Goal: Register for event/course

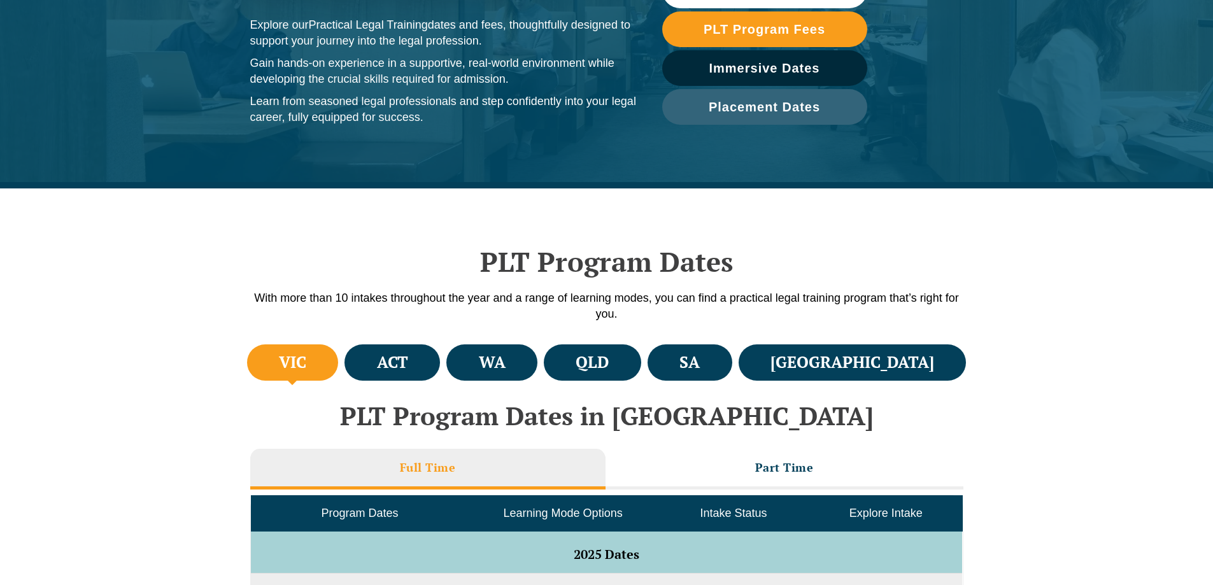
click at [766, 383] on ul "VIC ACT WA QLD SA NSW" at bounding box center [607, 362] width 726 height 43
click at [732, 367] on li "SA" at bounding box center [689, 362] width 85 height 36
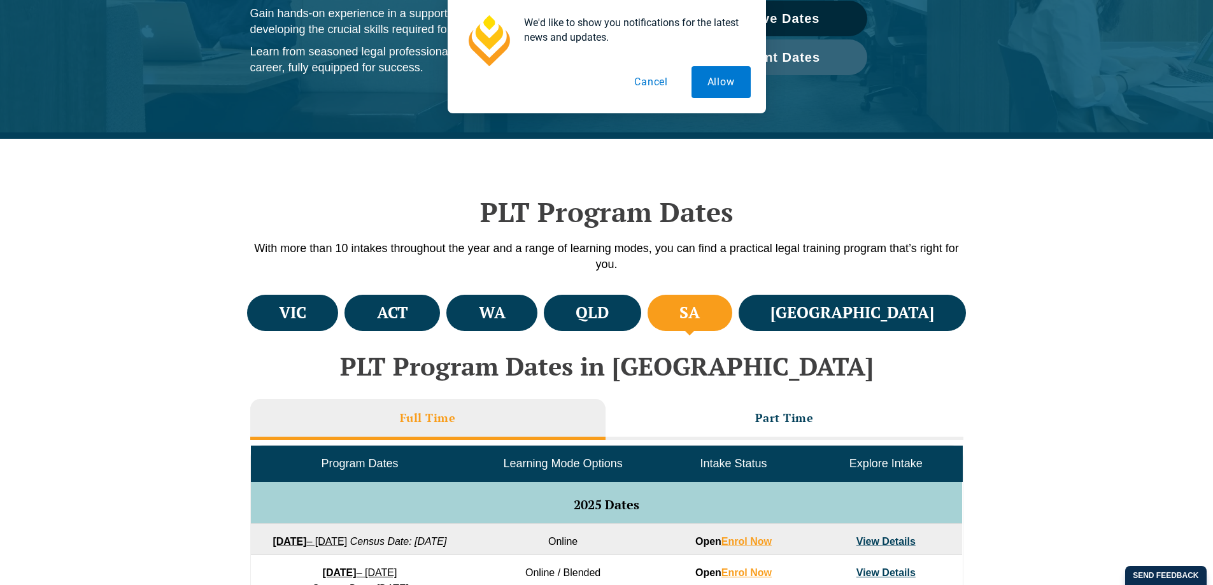
scroll to position [382, 0]
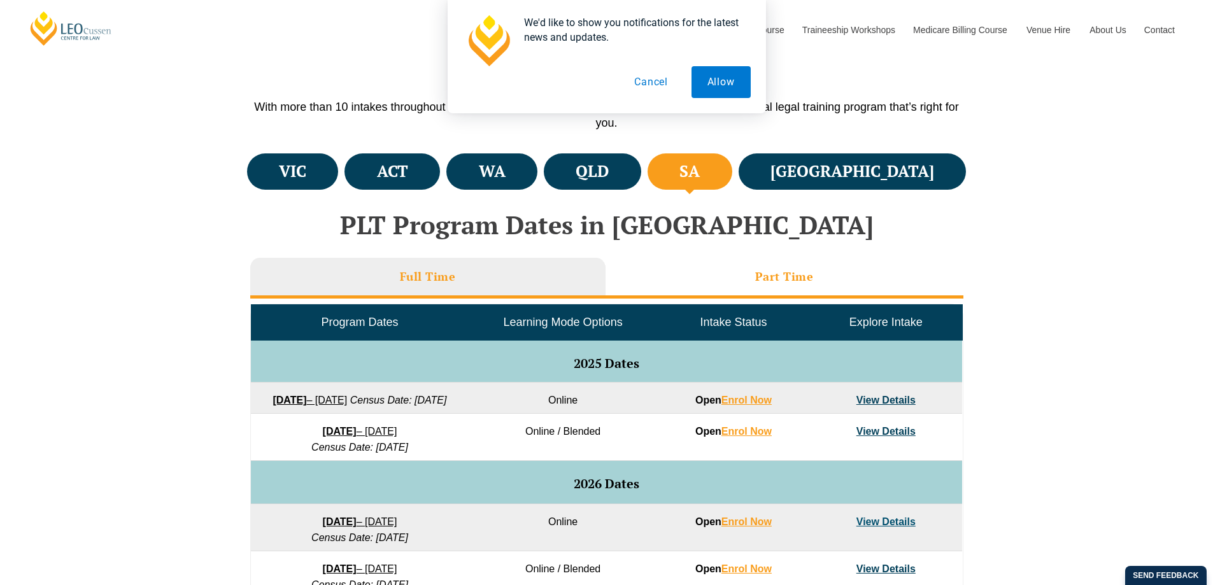
click at [824, 274] on li "Part Time" at bounding box center [784, 278] width 358 height 41
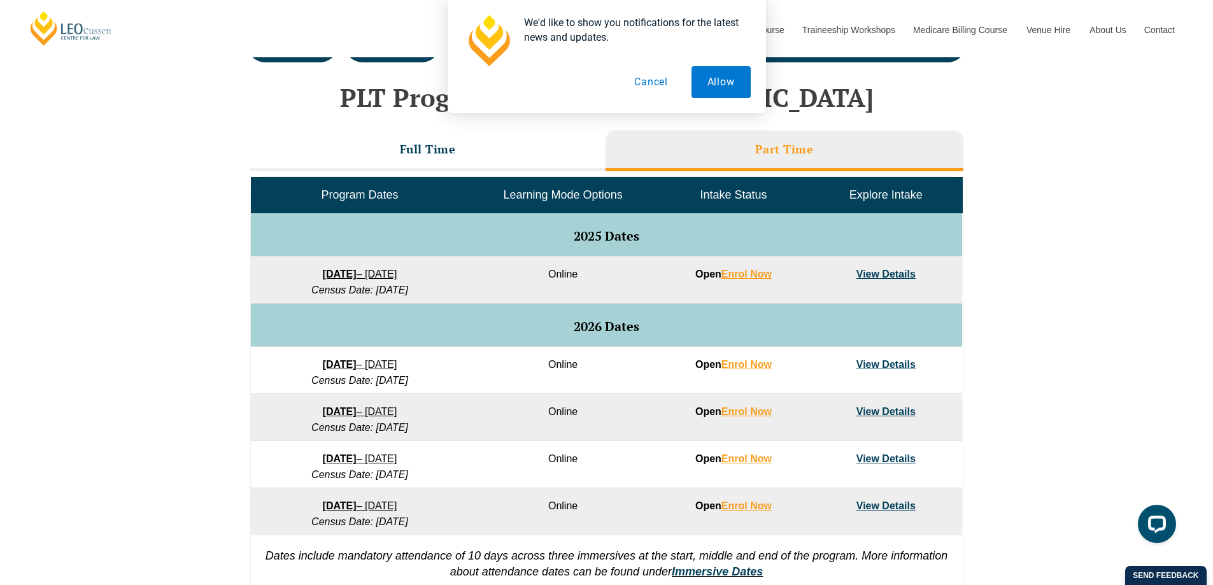
scroll to position [573, 0]
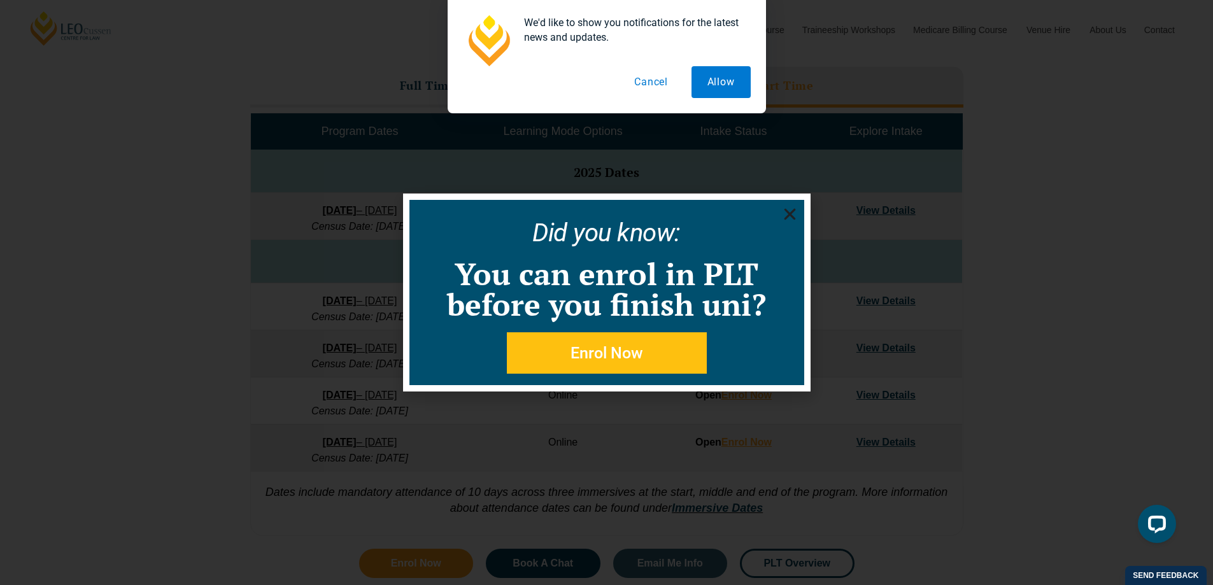
click at [788, 218] on icon "Close" at bounding box center [790, 214] width 16 height 16
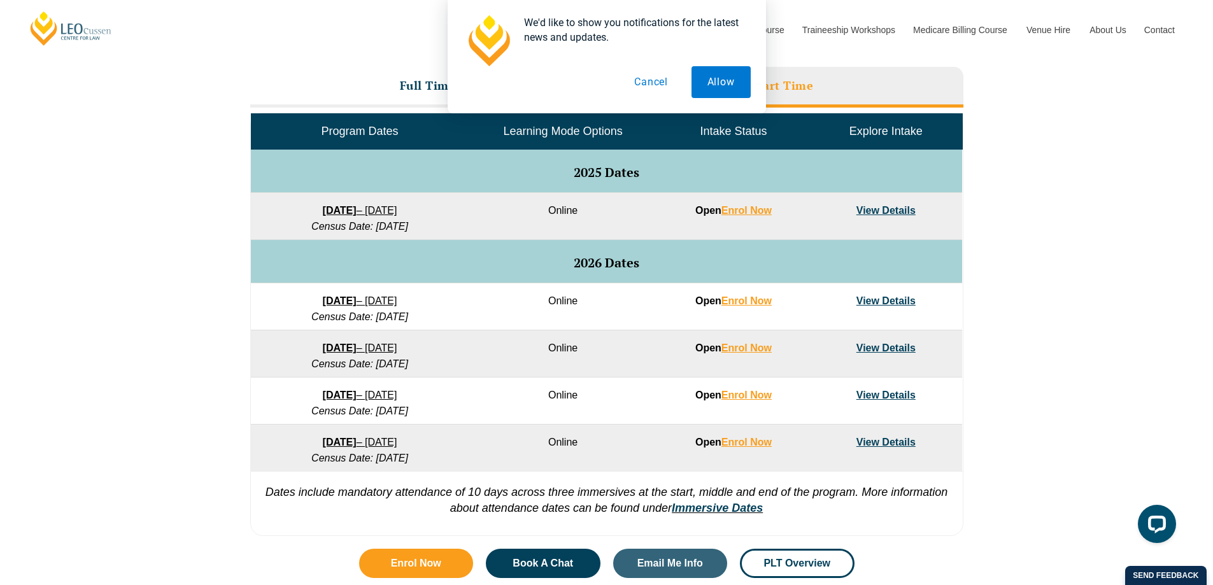
click at [397, 301] on link "27 January 2026 – 21 August 2026" at bounding box center [360, 300] width 74 height 11
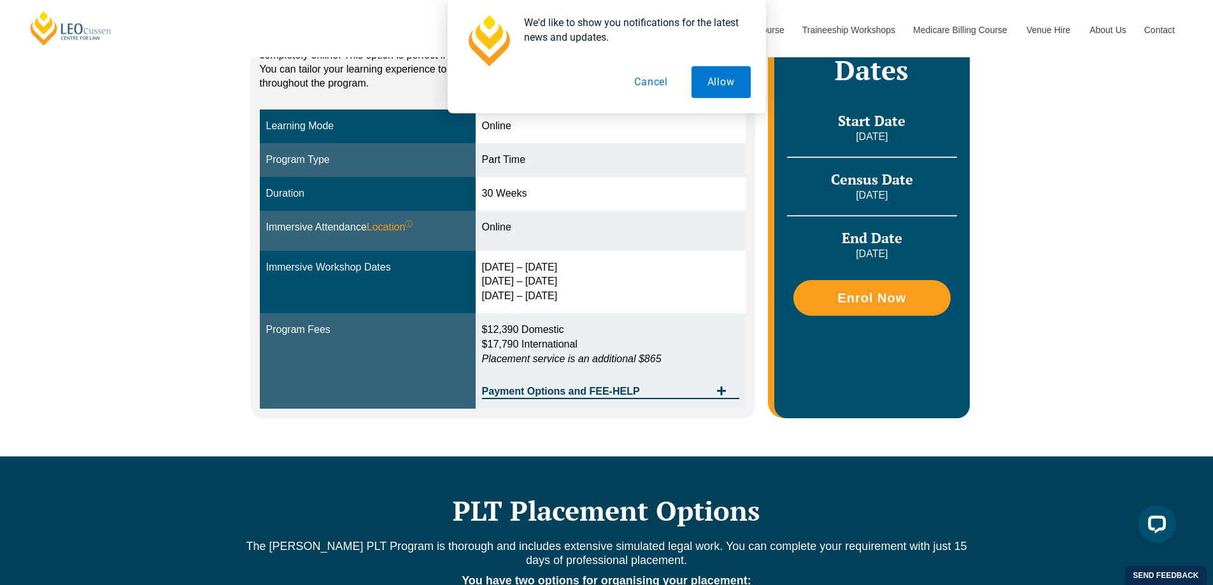
scroll to position [318, 0]
